Goal: Check status: Check status

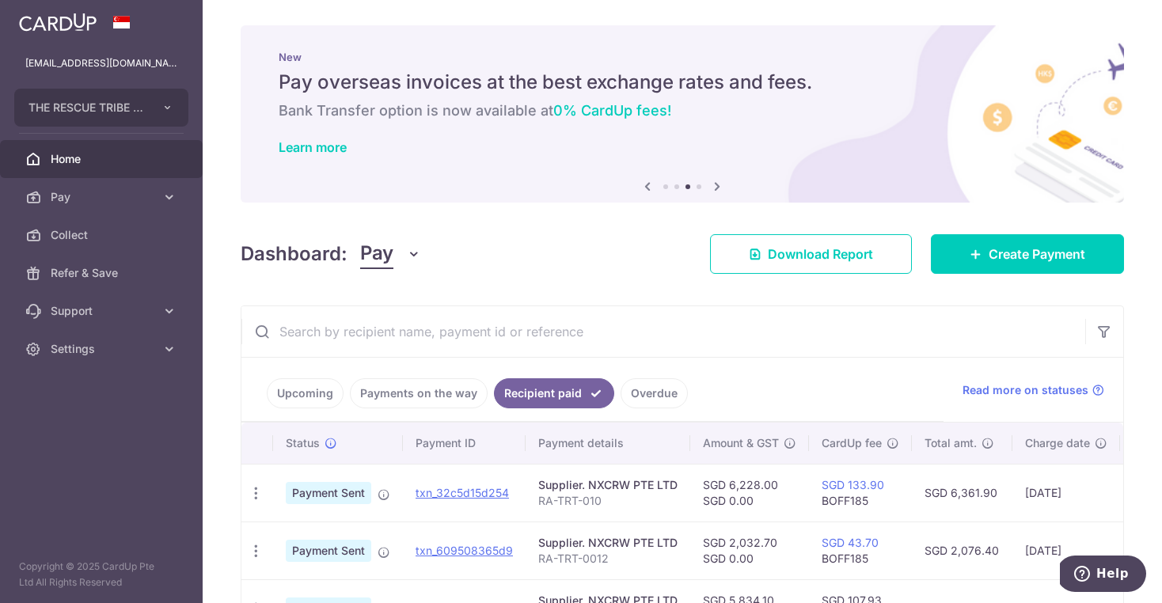
scroll to position [144, 0]
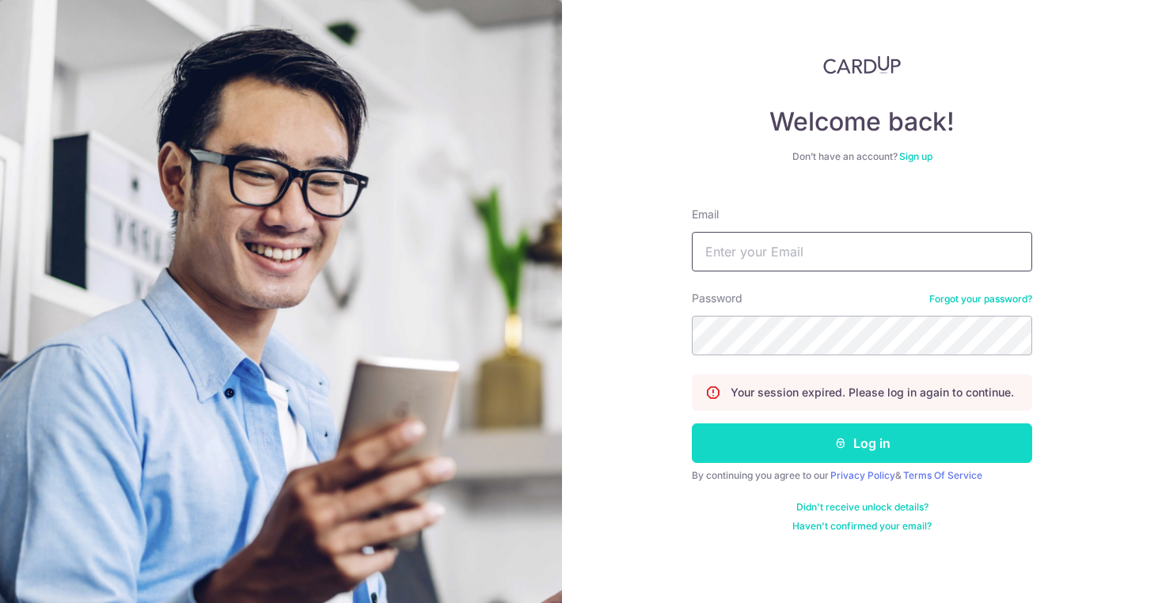
type input "[EMAIL_ADDRESS][DOMAIN_NAME]"
click at [816, 459] on button "Log in" at bounding box center [862, 443] width 340 height 40
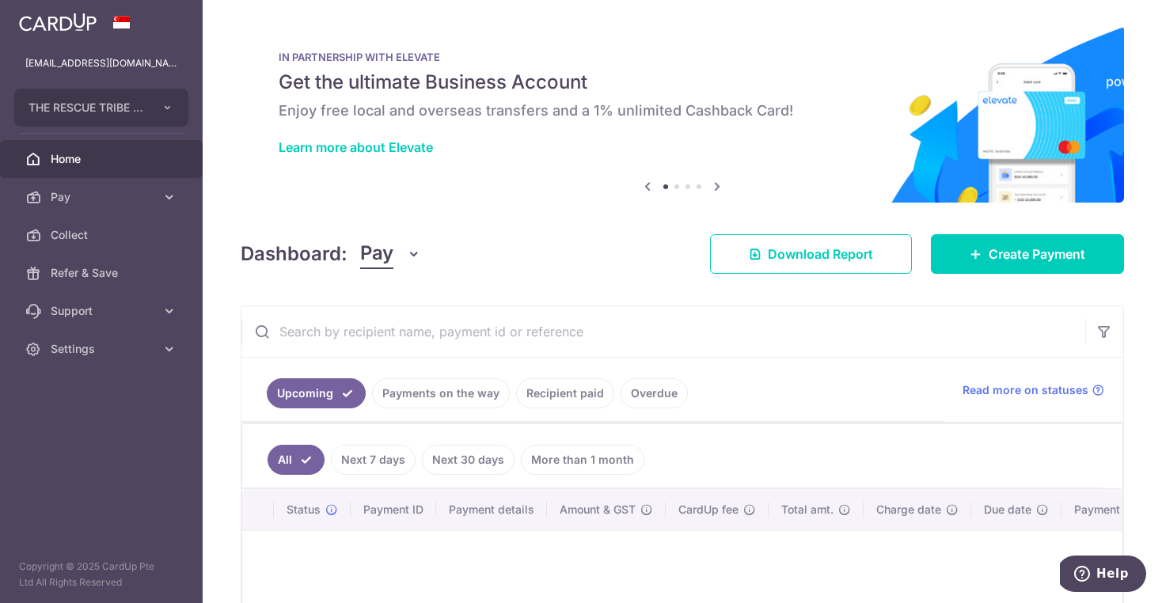
click at [540, 387] on link "Recipient paid" at bounding box center [565, 393] width 98 height 30
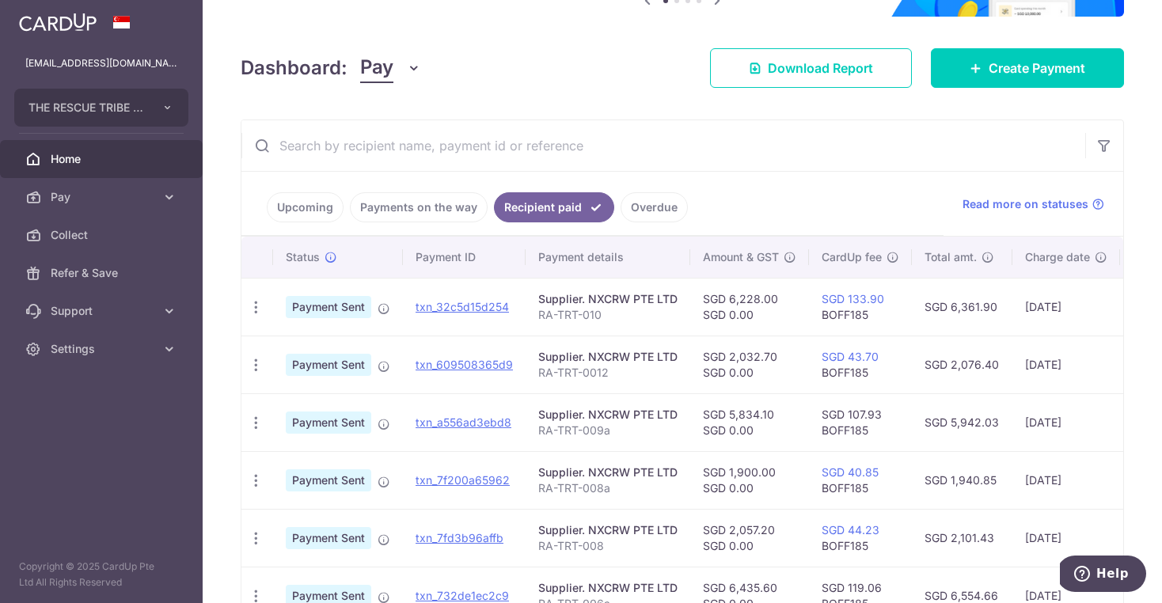
scroll to position [192, 0]
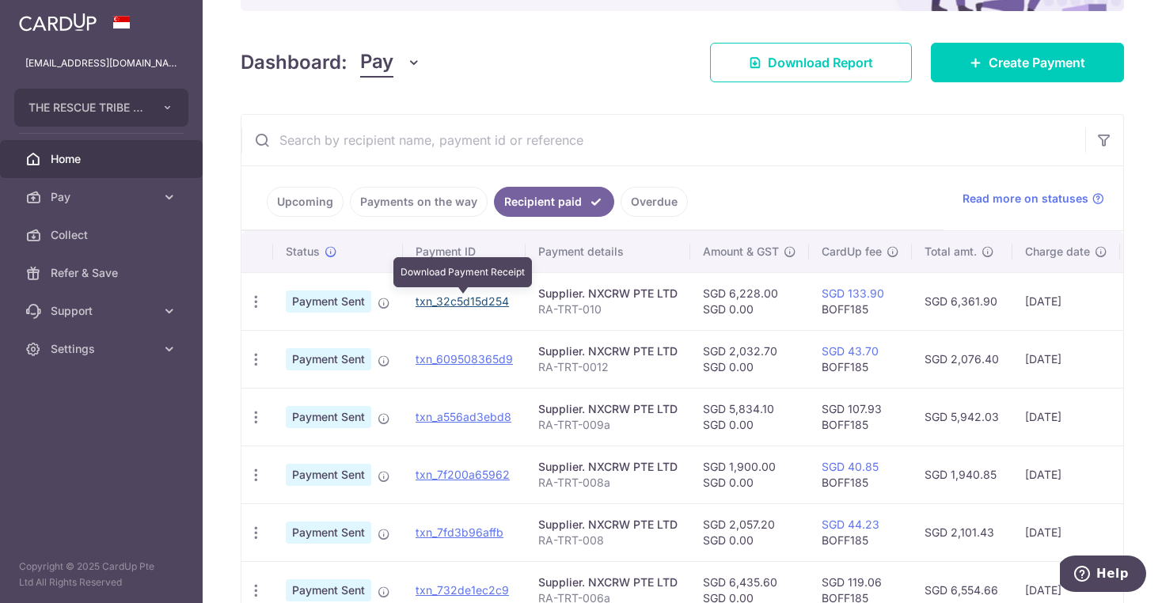
click at [458, 298] on link "txn_32c5d15d254" at bounding box center [461, 300] width 93 height 13
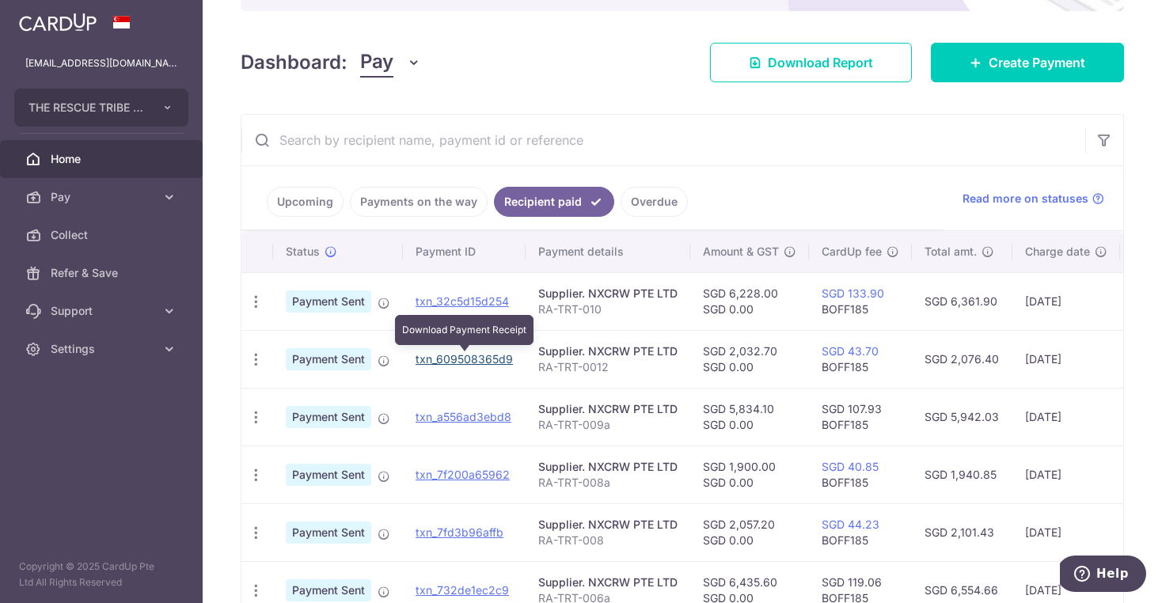
click at [476, 357] on link "txn_609508365d9" at bounding box center [463, 358] width 97 height 13
click at [602, 89] on div "× Pause Schedule Pause all future payments in this series Pause just this one p…" at bounding box center [682, 301] width 959 height 603
